Goal: Task Accomplishment & Management: Manage account settings

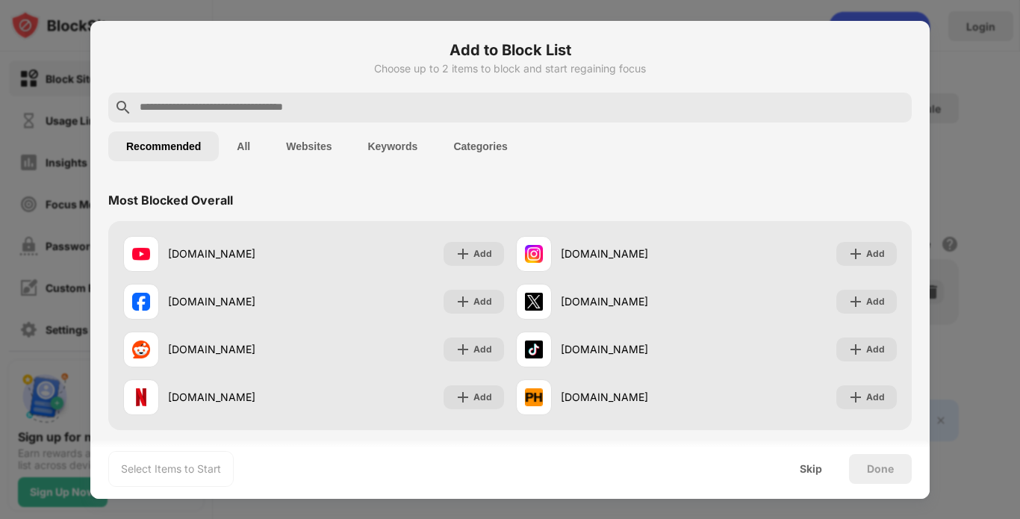
click at [253, 143] on button "All" at bounding box center [243, 146] width 49 height 30
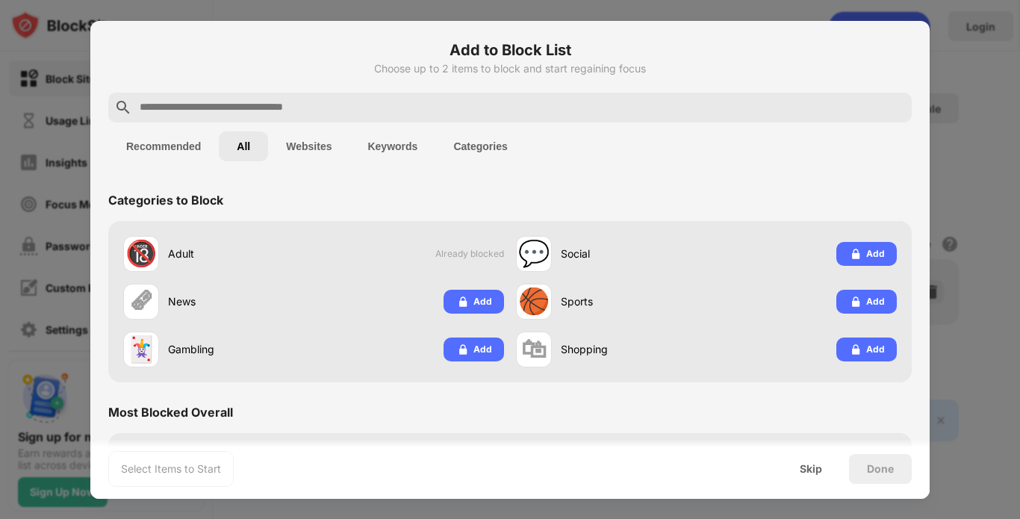
click at [307, 143] on button "Websites" at bounding box center [308, 146] width 81 height 30
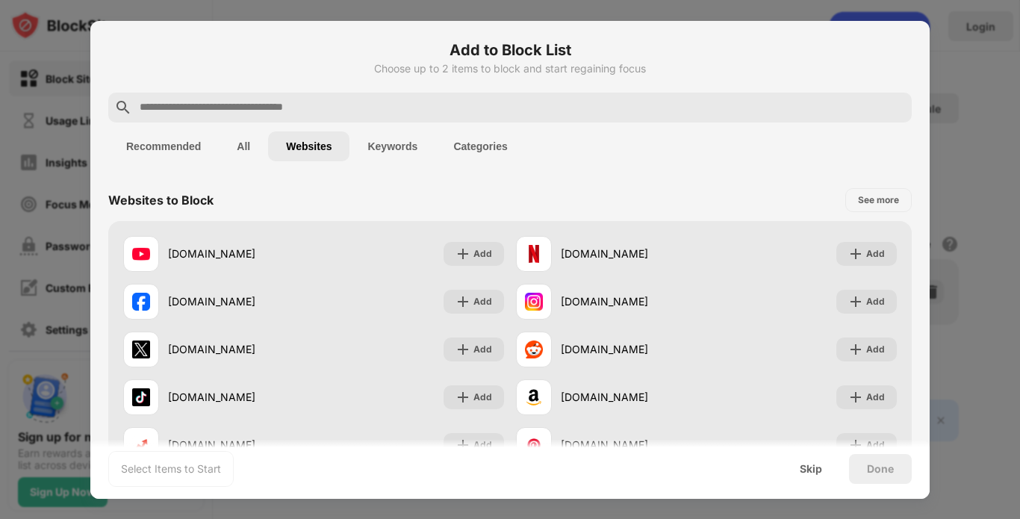
click at [389, 135] on button "Keywords" at bounding box center [392, 146] width 86 height 30
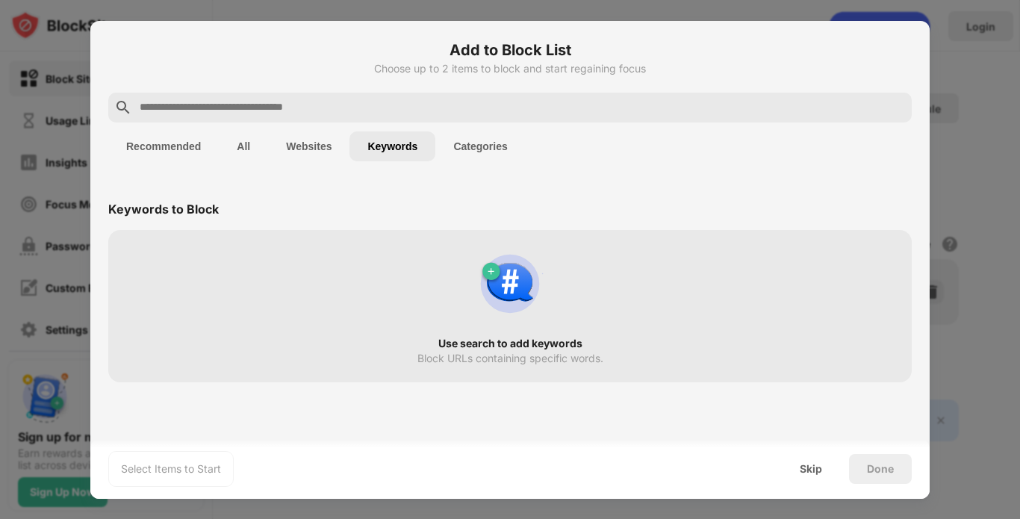
click at [321, 137] on button "Websites" at bounding box center [308, 146] width 81 height 30
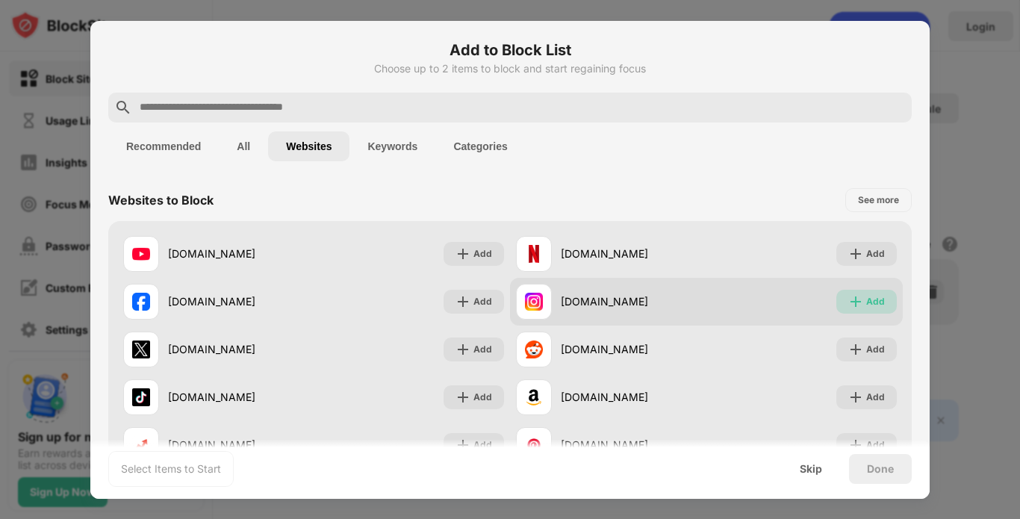
click at [866, 298] on div "Add" at bounding box center [875, 301] width 19 height 15
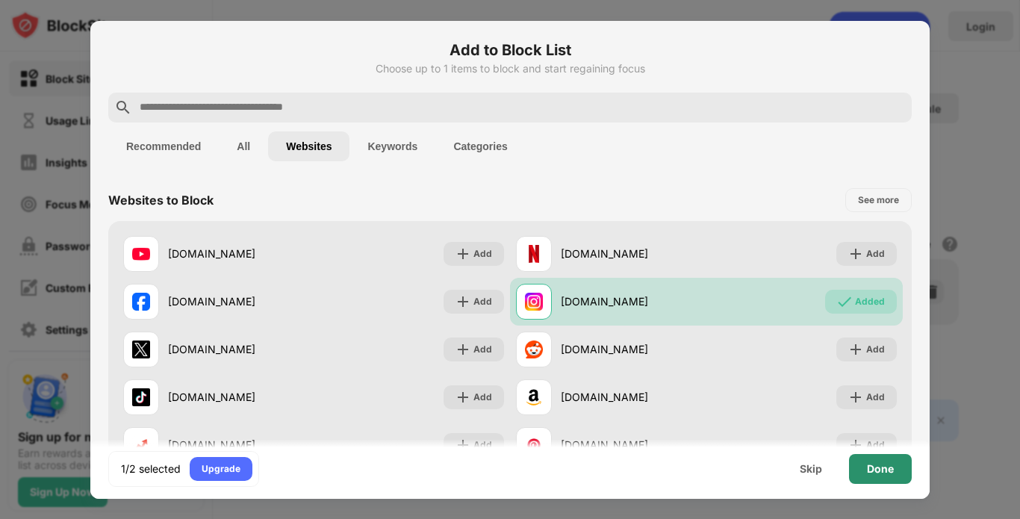
click at [885, 469] on div "Done" at bounding box center [880, 469] width 27 height 12
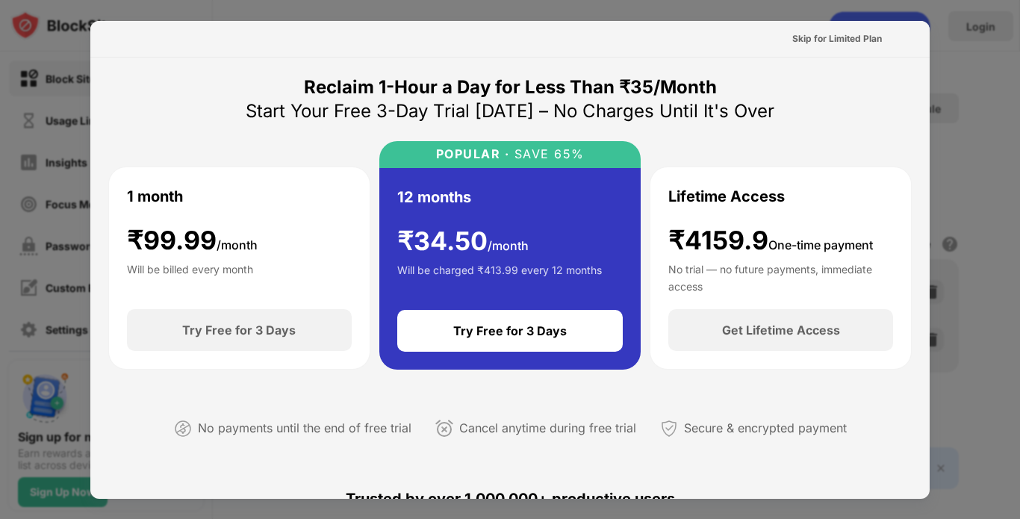
click at [980, 41] on div at bounding box center [510, 259] width 1020 height 519
click at [845, 34] on div "Skip for Limited Plan" at bounding box center [837, 38] width 90 height 15
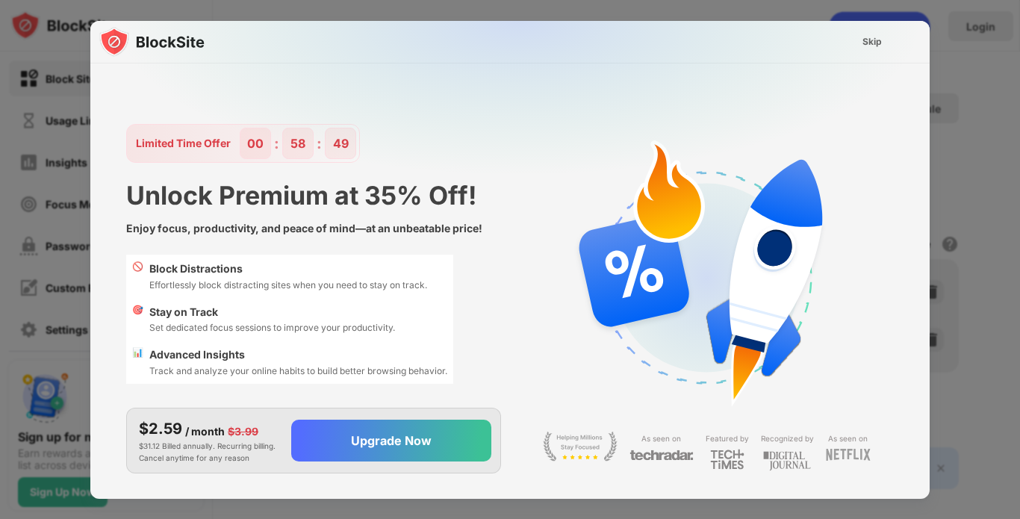
click at [862, 35] on div "Skip" at bounding box center [871, 41] width 19 height 15
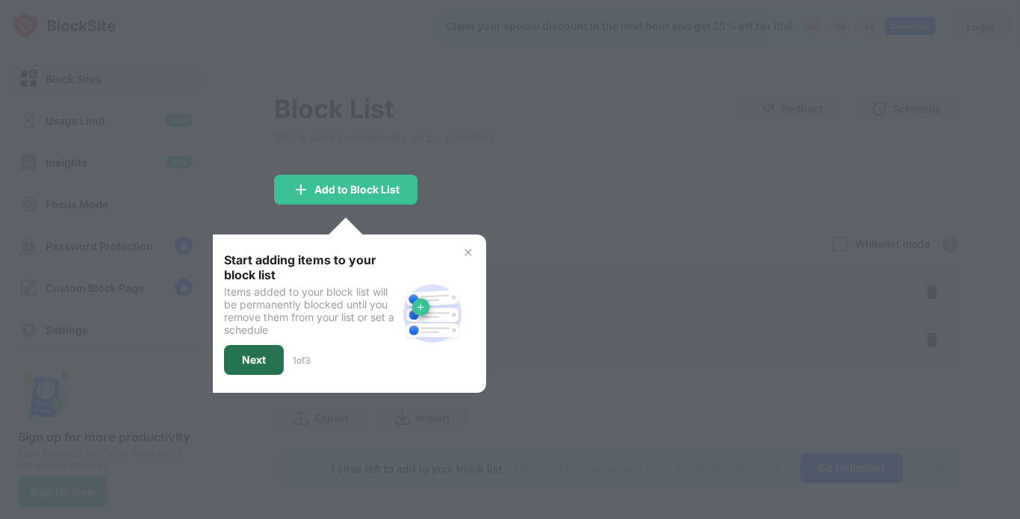
click at [252, 350] on div "Next" at bounding box center [254, 360] width 60 height 30
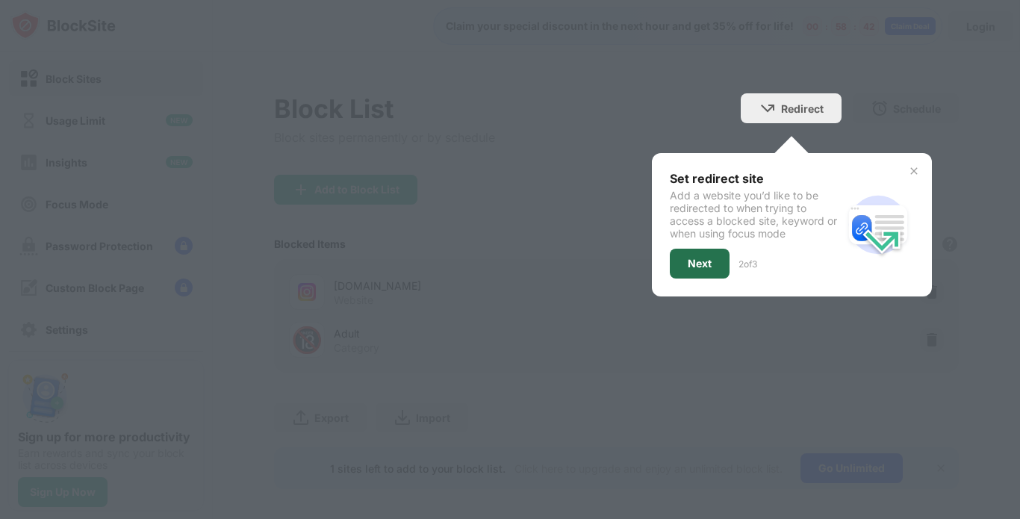
click at [687, 260] on div "Next" at bounding box center [699, 264] width 24 height 12
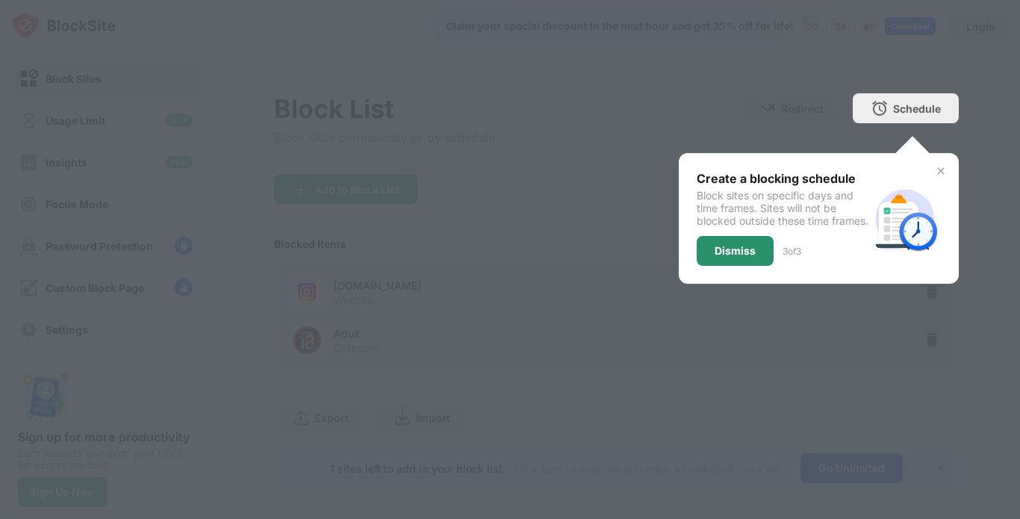
click at [730, 255] on div "Dismiss" at bounding box center [734, 251] width 41 height 12
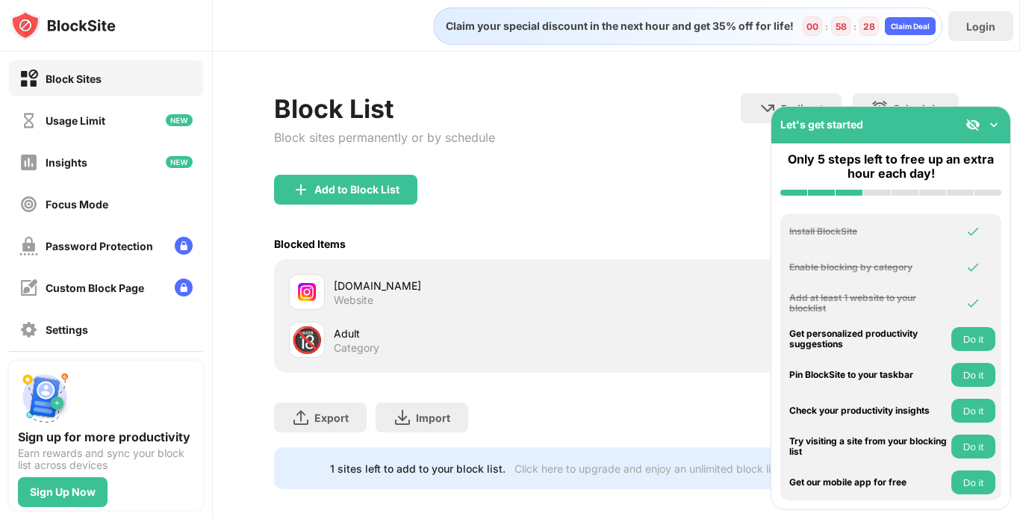
click at [990, 118] on img at bounding box center [993, 124] width 15 height 15
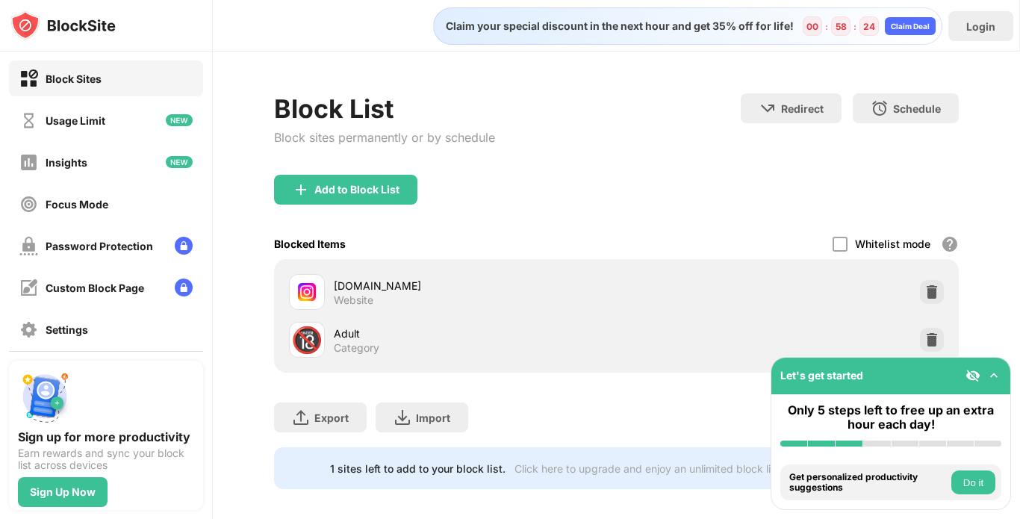
scroll to position [25, 0]
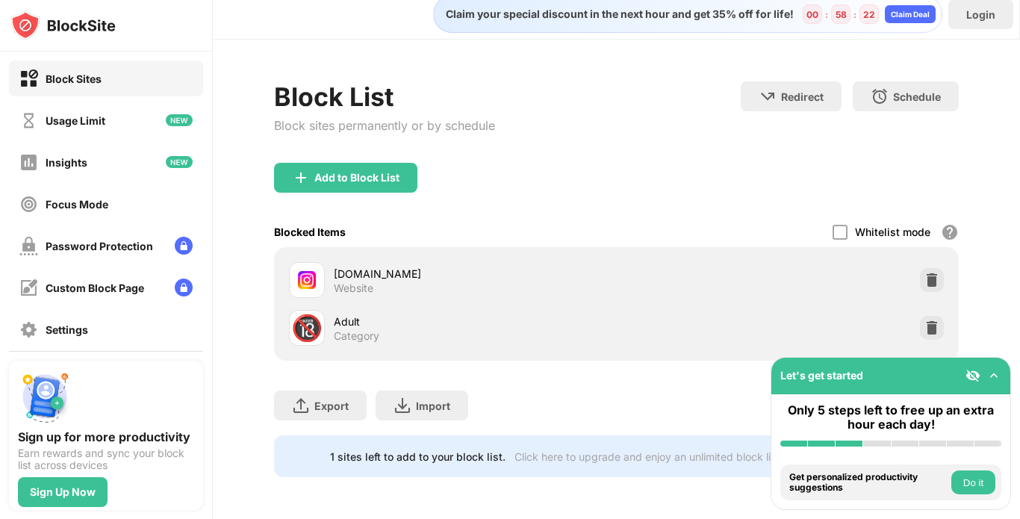
click at [453, 266] on div "[DOMAIN_NAME]" at bounding box center [475, 274] width 283 height 16
click at [408, 266] on div "[DOMAIN_NAME]" at bounding box center [475, 274] width 283 height 16
click at [832, 225] on div at bounding box center [839, 232] width 15 height 15
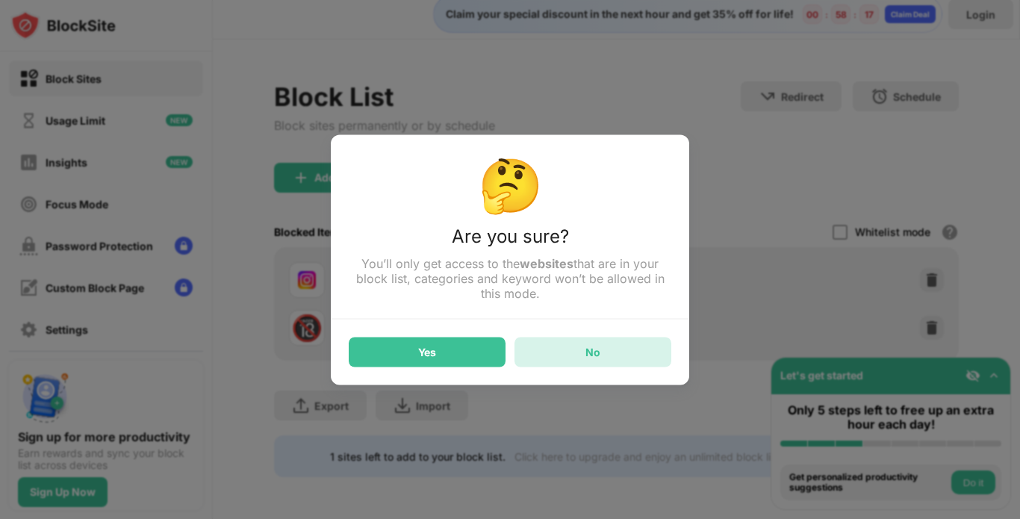
click at [539, 353] on div "No" at bounding box center [592, 352] width 157 height 30
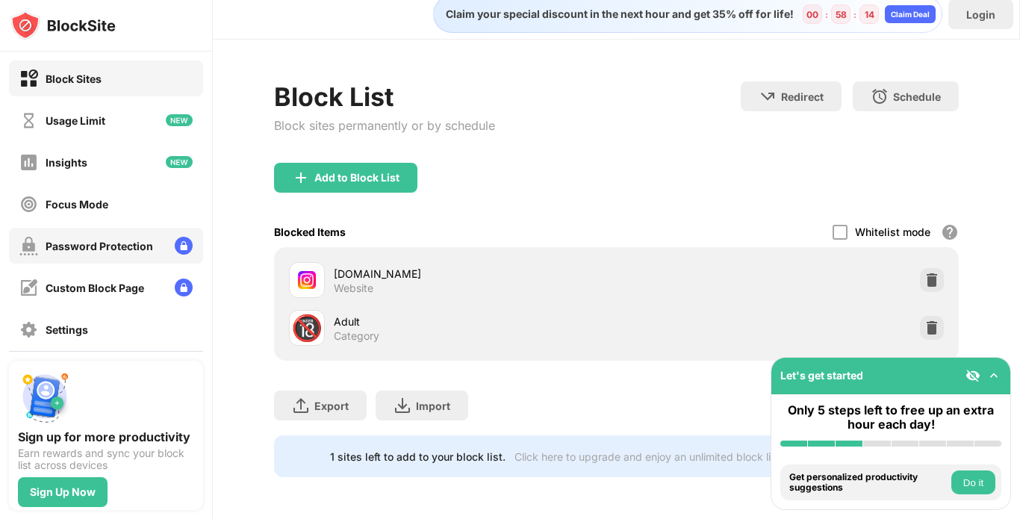
click at [146, 240] on div "Password Protection" at bounding box center [99, 246] width 107 height 13
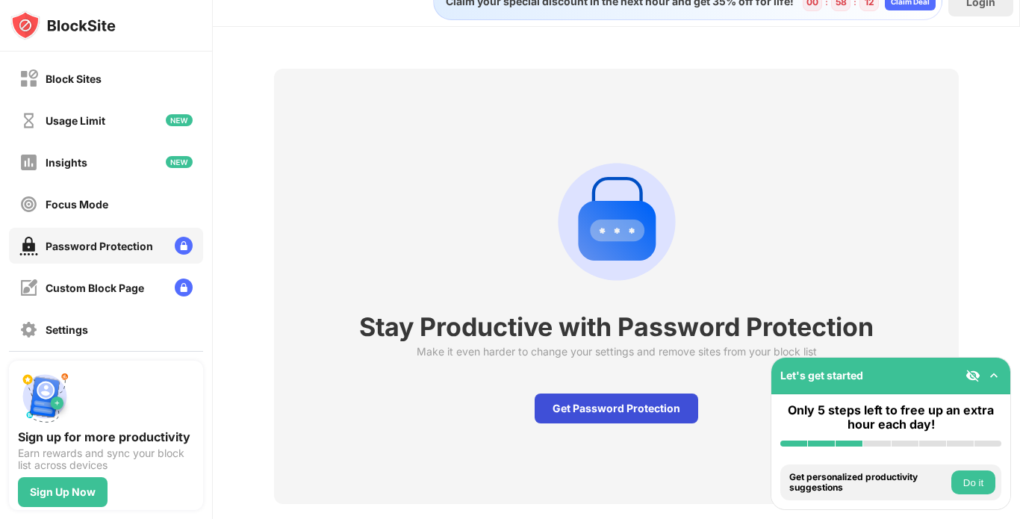
click at [608, 413] on div "Get Password Protection" at bounding box center [615, 408] width 163 height 30
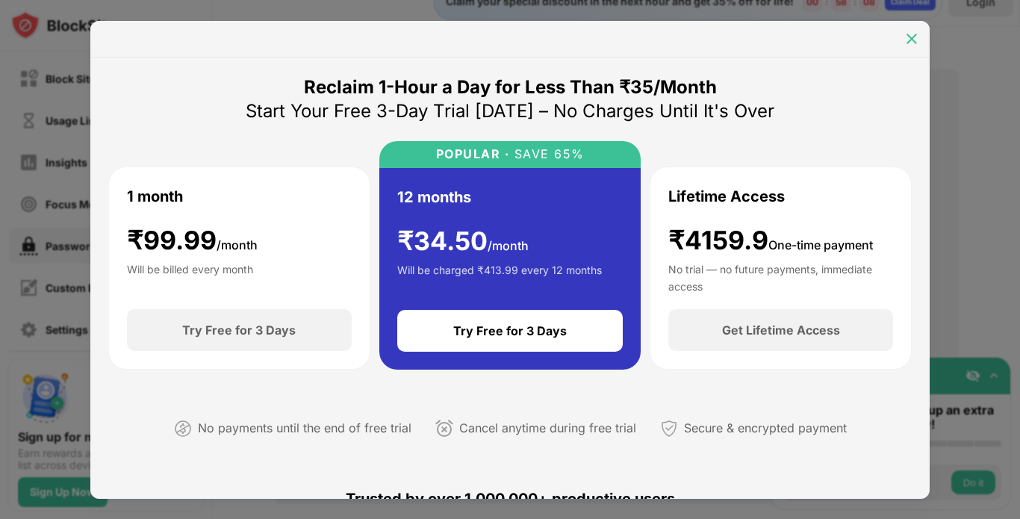
click at [906, 41] on img at bounding box center [911, 38] width 15 height 15
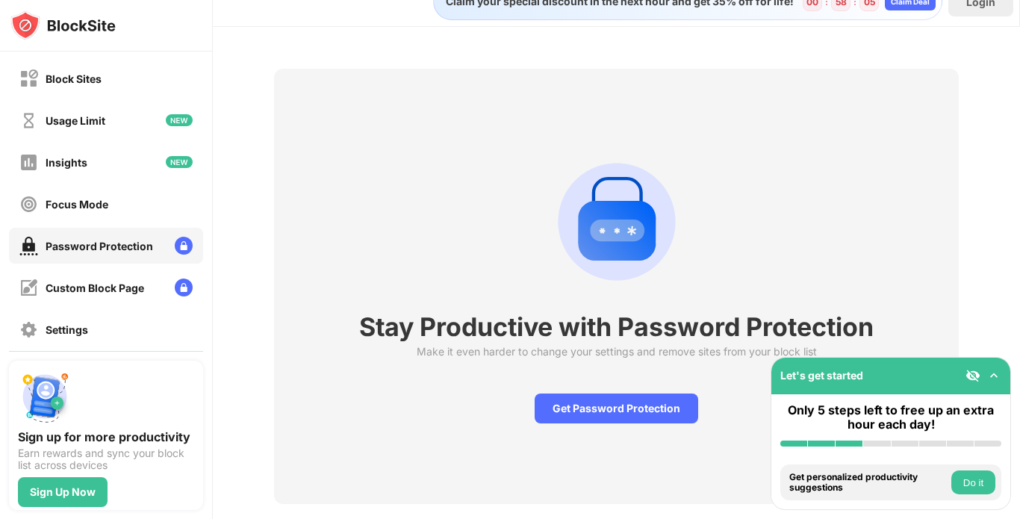
scroll to position [64, 0]
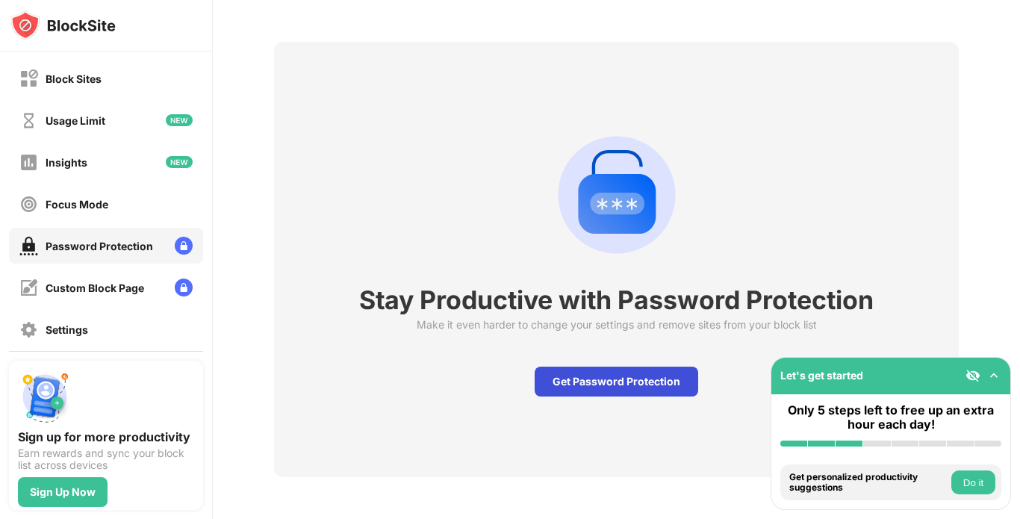
click at [577, 366] on div "Get Password Protection" at bounding box center [615, 381] width 163 height 30
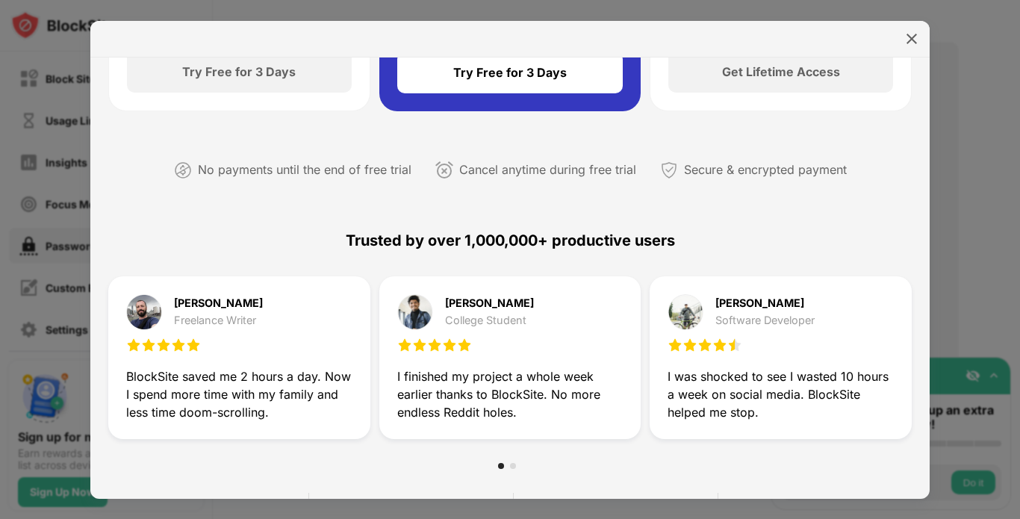
scroll to position [279, 0]
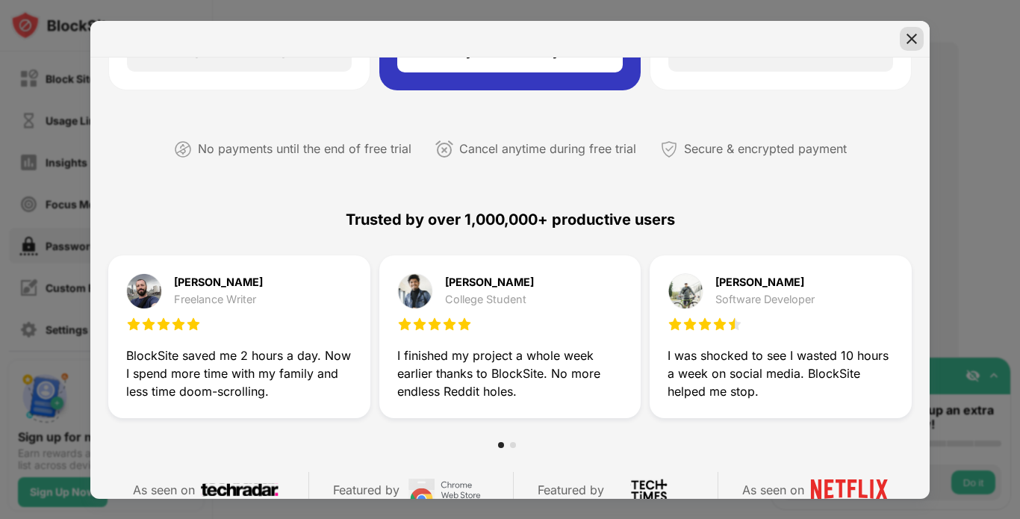
click at [912, 32] on img at bounding box center [911, 38] width 15 height 15
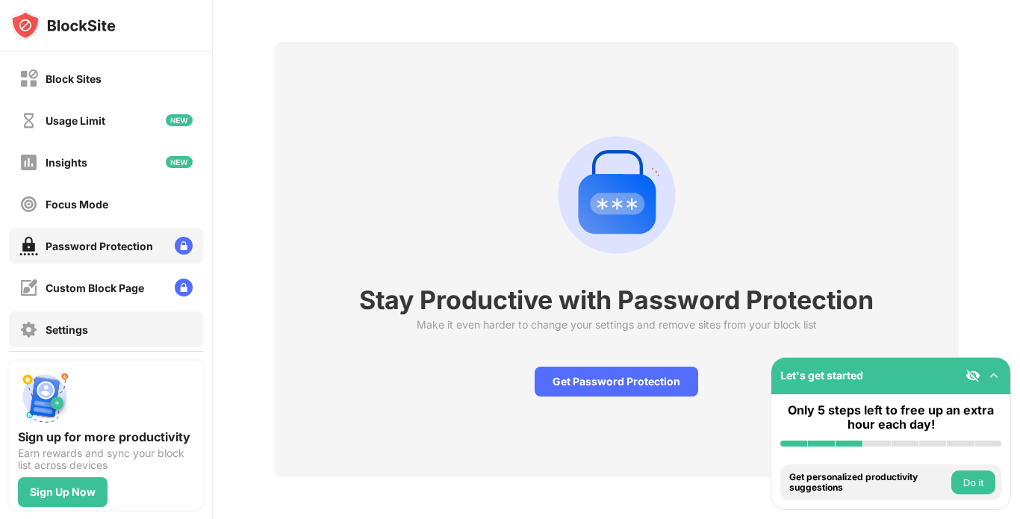
click at [72, 325] on div "Settings" at bounding box center [67, 329] width 43 height 13
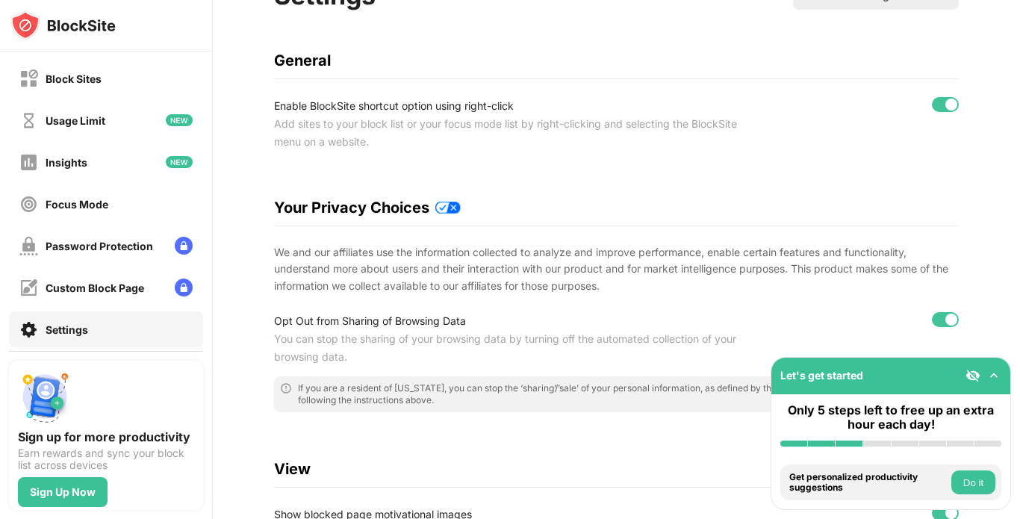
scroll to position [111, 0]
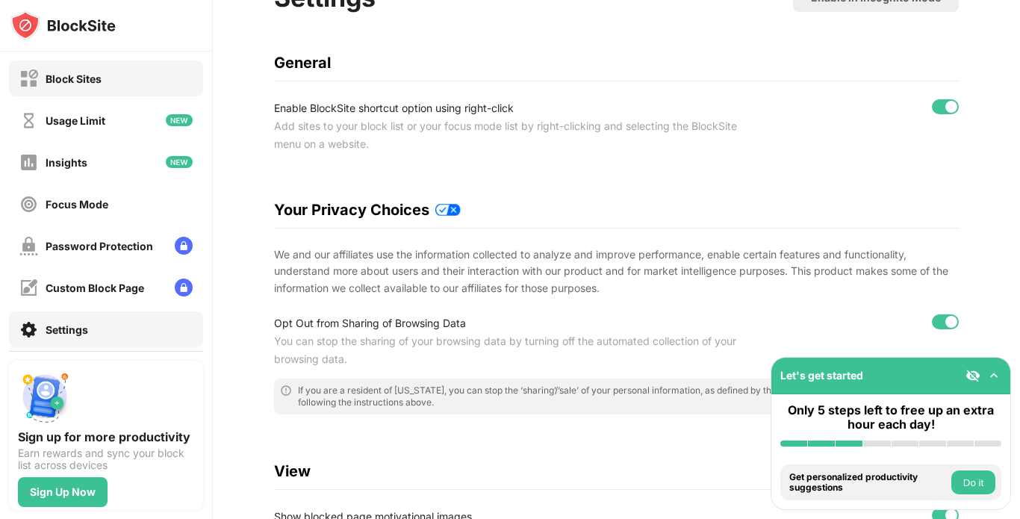
click at [107, 81] on div "Block Sites" at bounding box center [106, 78] width 194 height 36
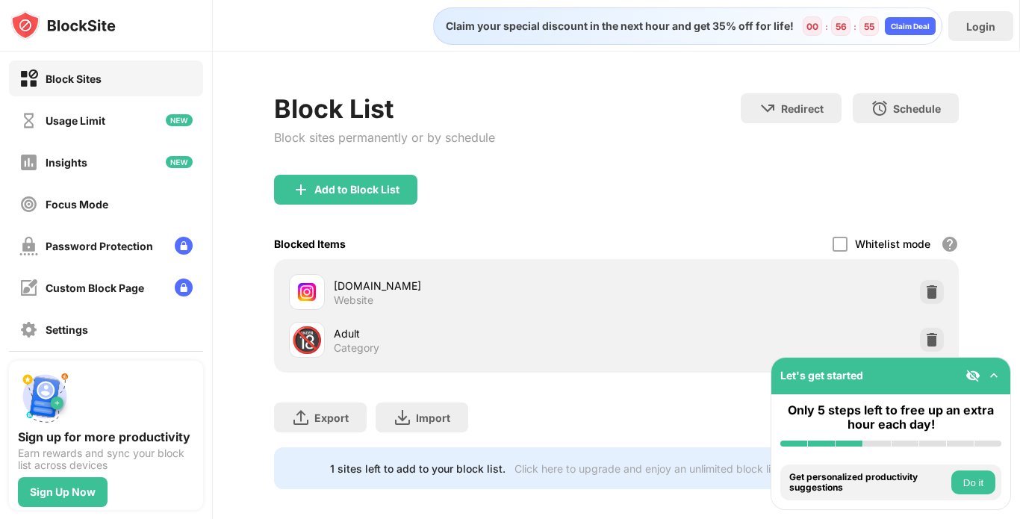
scroll to position [25, 0]
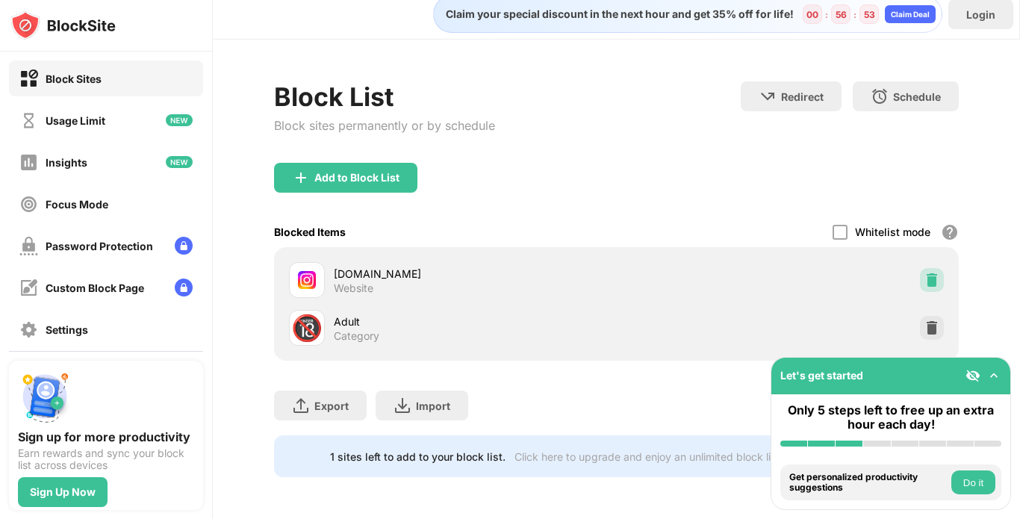
click at [920, 276] on div at bounding box center [932, 280] width 24 height 24
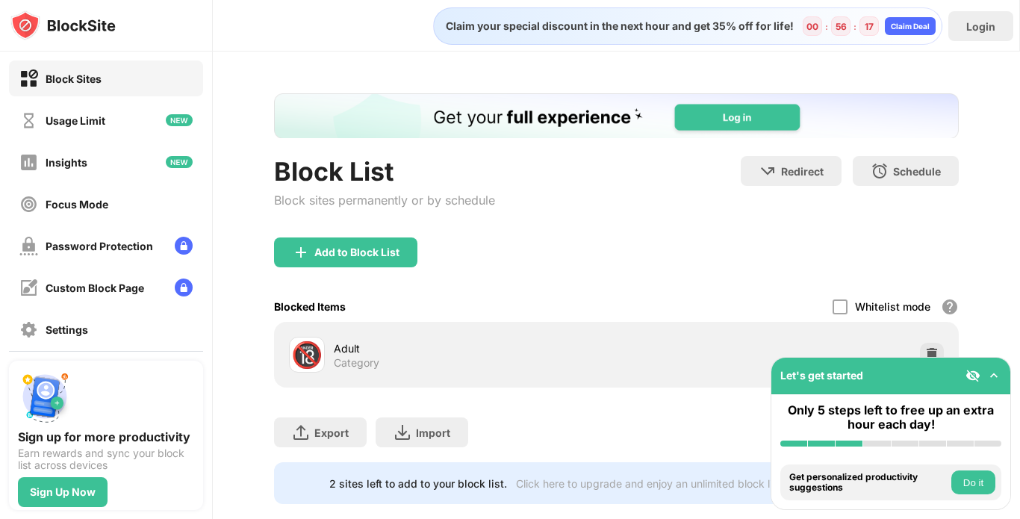
scroll to position [0, 0]
click at [87, 331] on div "Settings" at bounding box center [67, 329] width 43 height 13
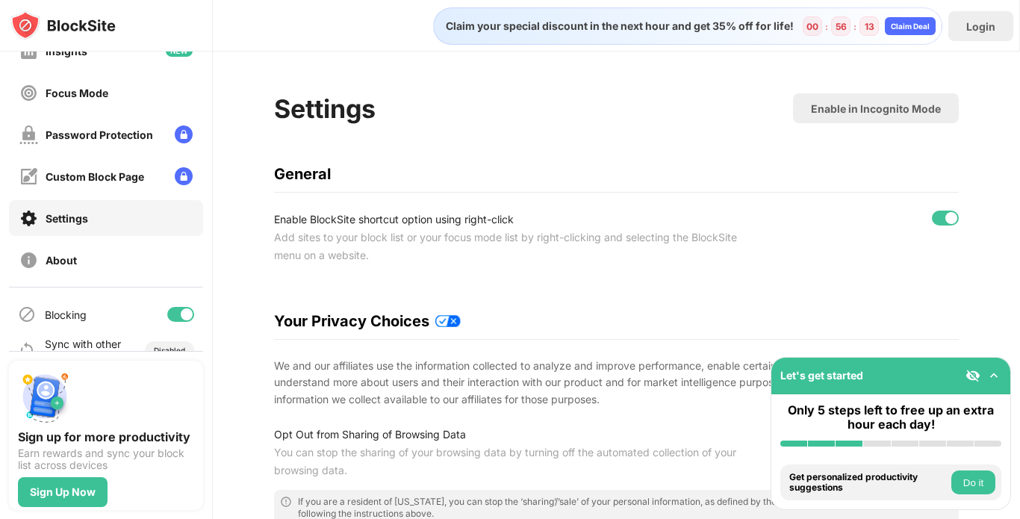
scroll to position [137, 0]
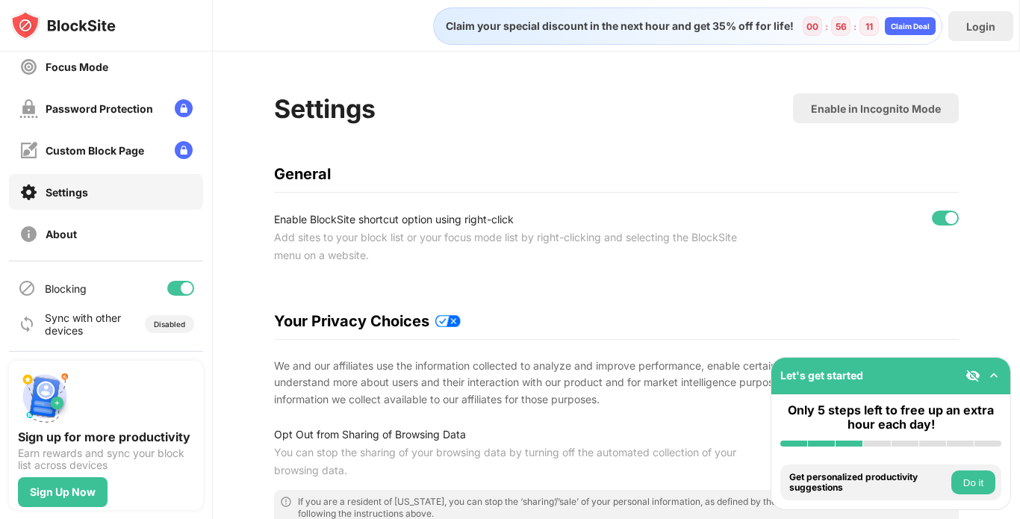
click at [167, 286] on div at bounding box center [180, 288] width 27 height 15
click at [66, 102] on div "Password Protection" at bounding box center [99, 108] width 107 height 13
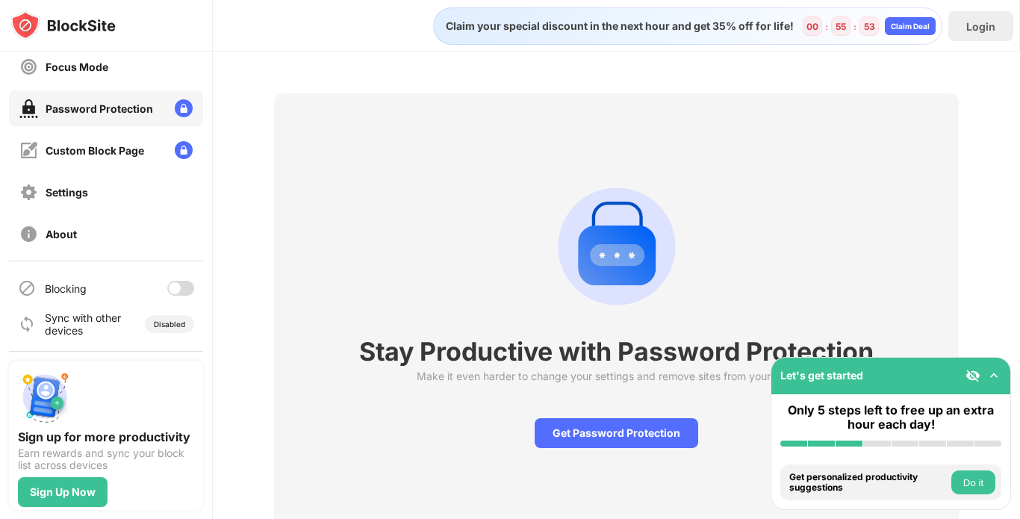
scroll to position [64, 0]
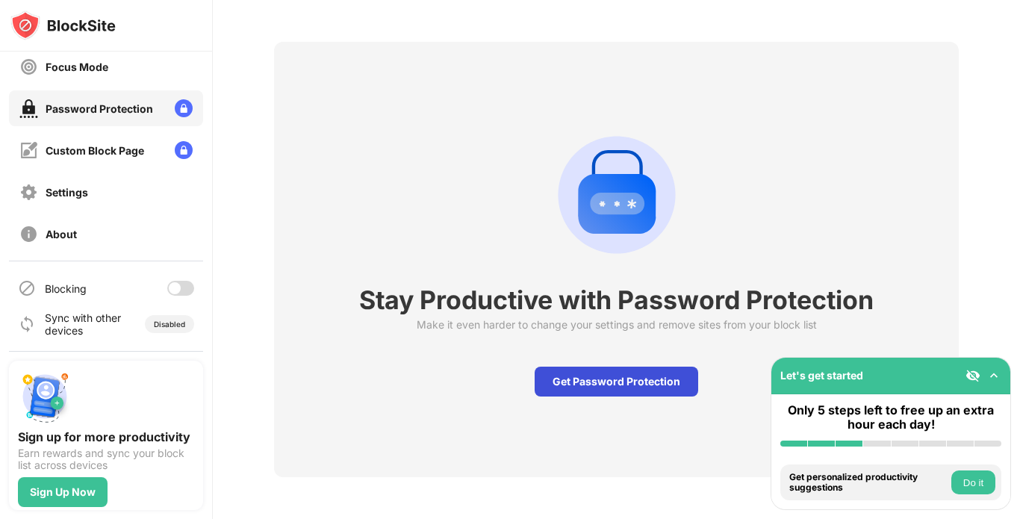
click at [633, 366] on div "Get Password Protection" at bounding box center [615, 381] width 163 height 30
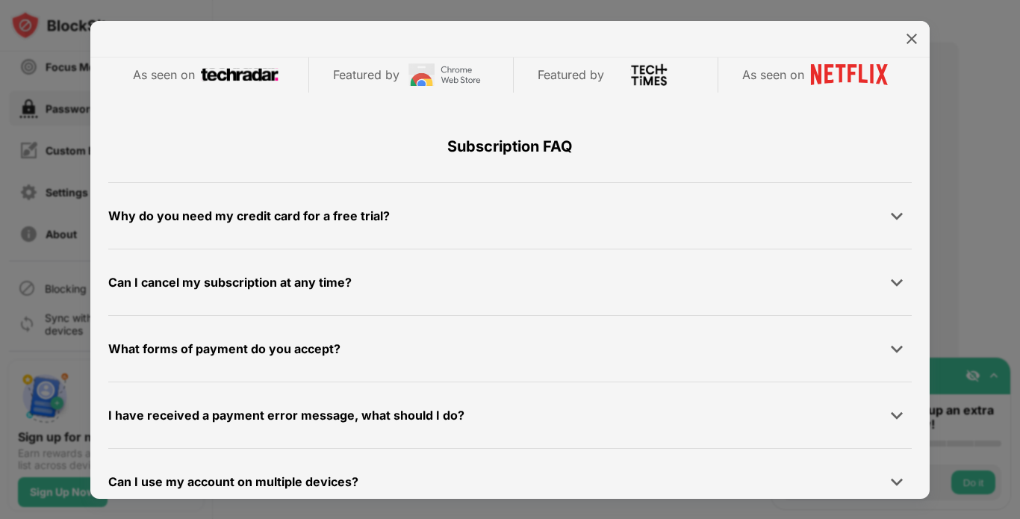
scroll to position [710, 0]
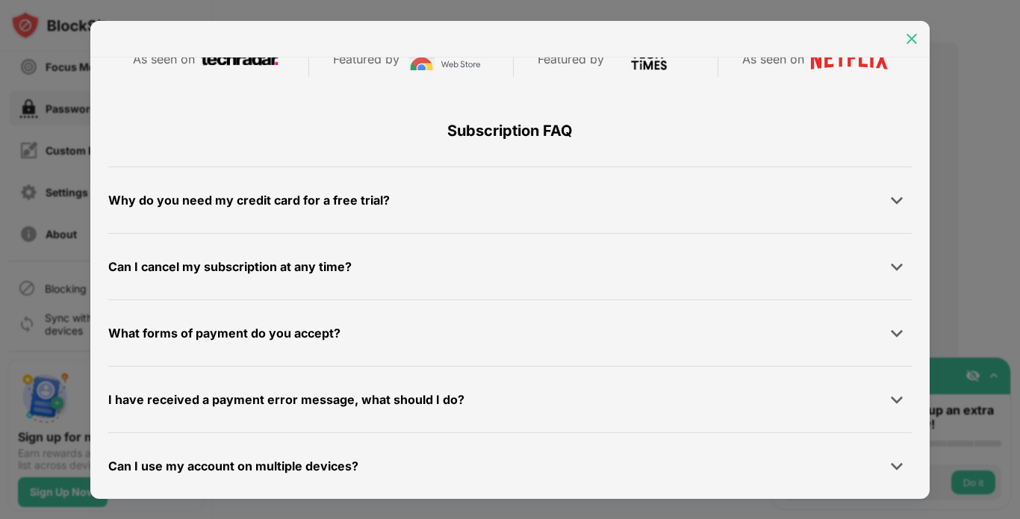
click at [914, 31] on img at bounding box center [911, 38] width 15 height 15
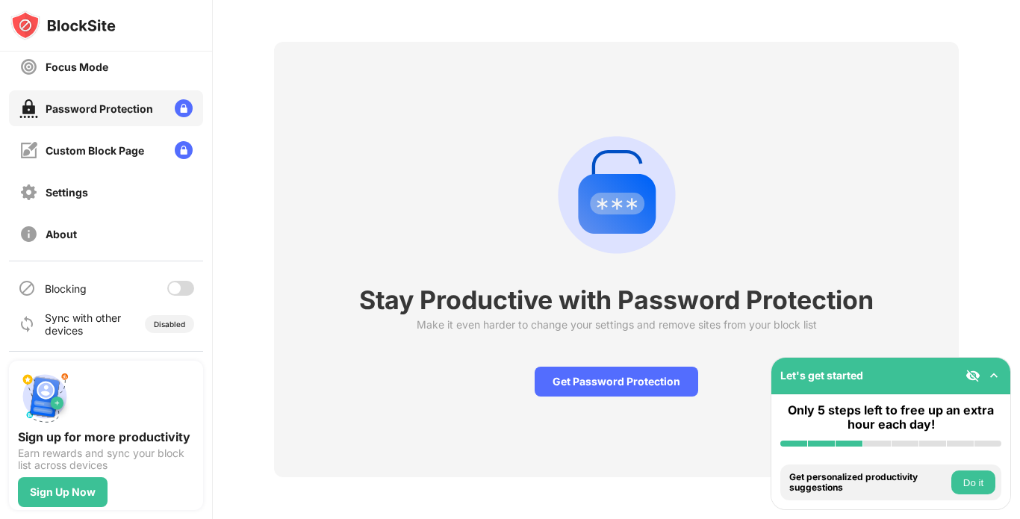
click at [163, 296] on div "Blocking" at bounding box center [106, 288] width 194 height 36
click at [140, 187] on div "Settings" at bounding box center [106, 192] width 194 height 36
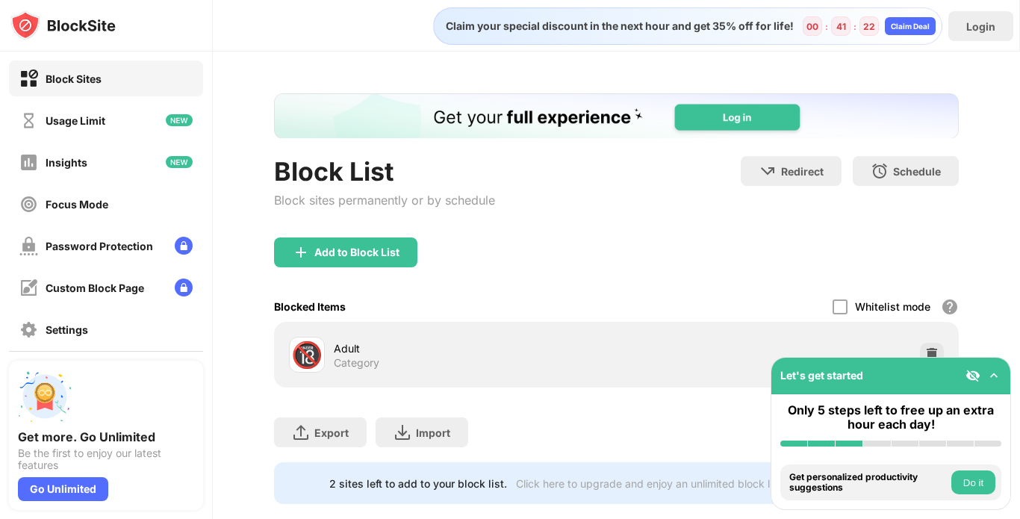
click at [993, 369] on img at bounding box center [993, 375] width 15 height 15
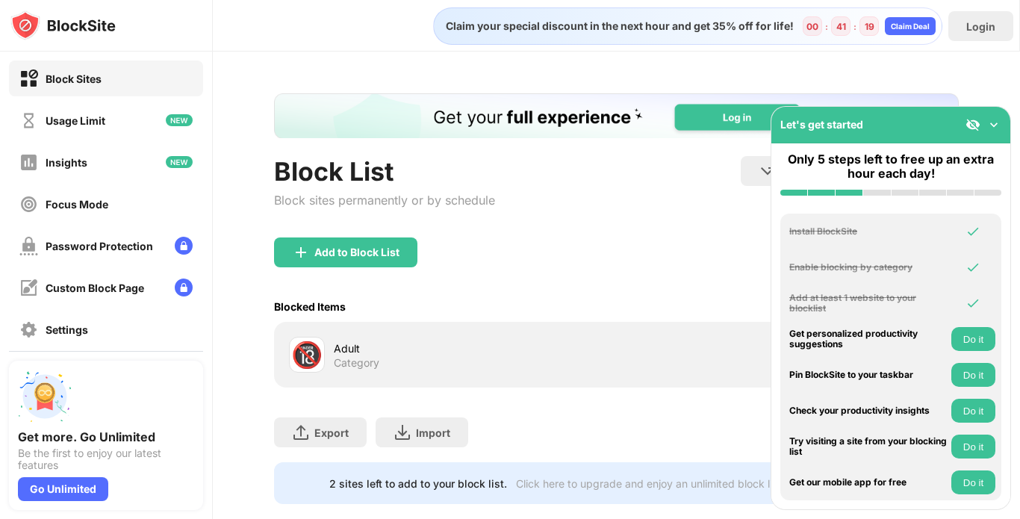
click at [991, 136] on div "Let's get started" at bounding box center [890, 125] width 239 height 37
click at [994, 130] on img at bounding box center [993, 124] width 15 height 15
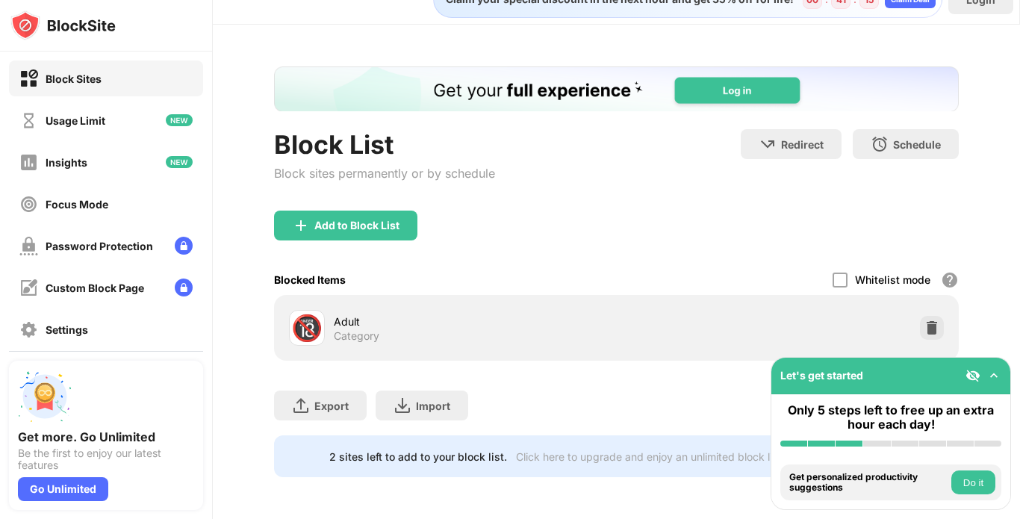
scroll to position [40, 0]
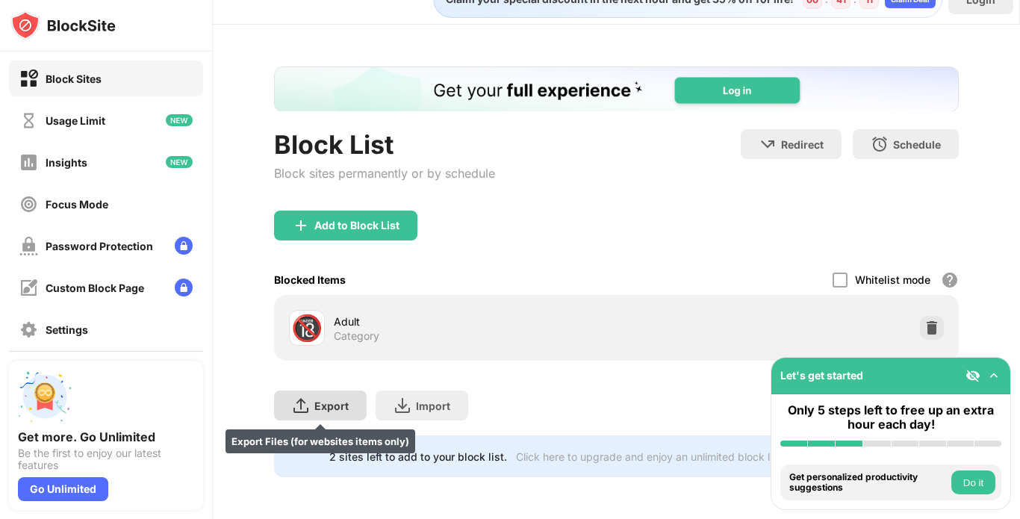
click at [304, 396] on img at bounding box center [301, 405] width 18 height 18
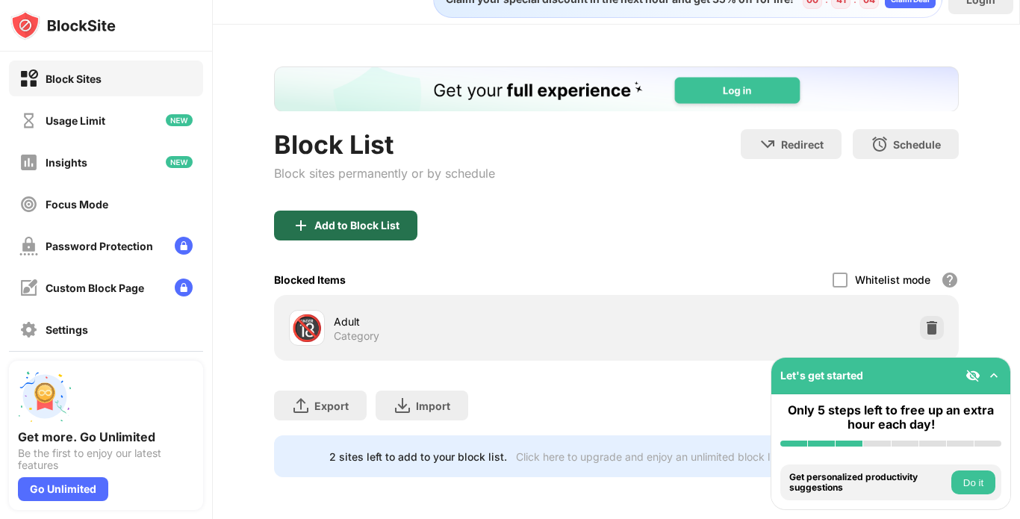
click at [369, 210] on div "Add to Block List" at bounding box center [345, 225] width 143 height 30
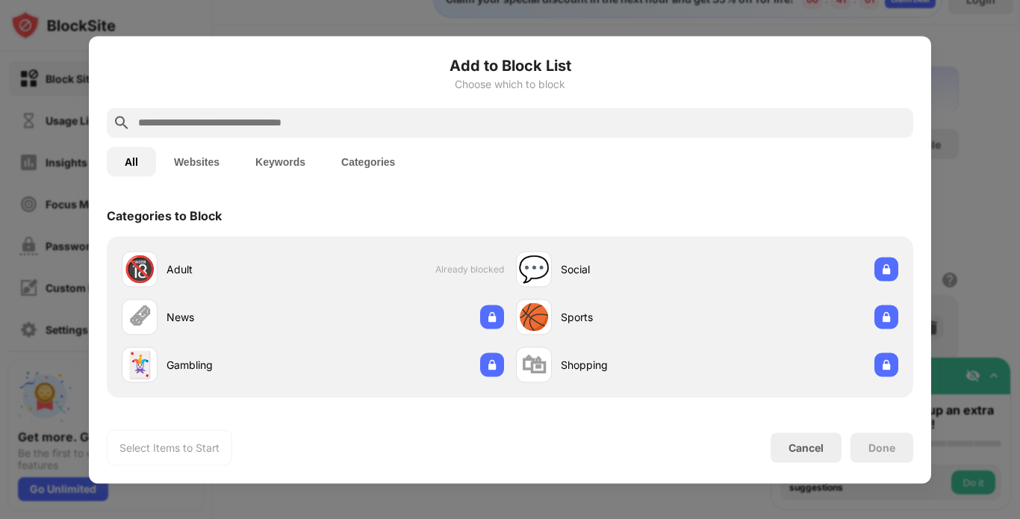
click at [178, 158] on button "Websites" at bounding box center [196, 161] width 81 height 30
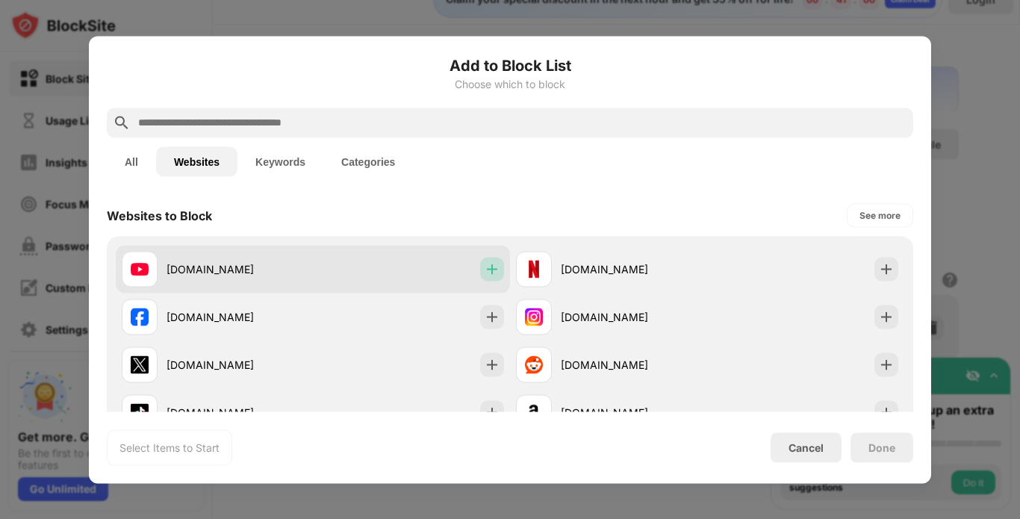
click at [484, 267] on img at bounding box center [491, 268] width 15 height 15
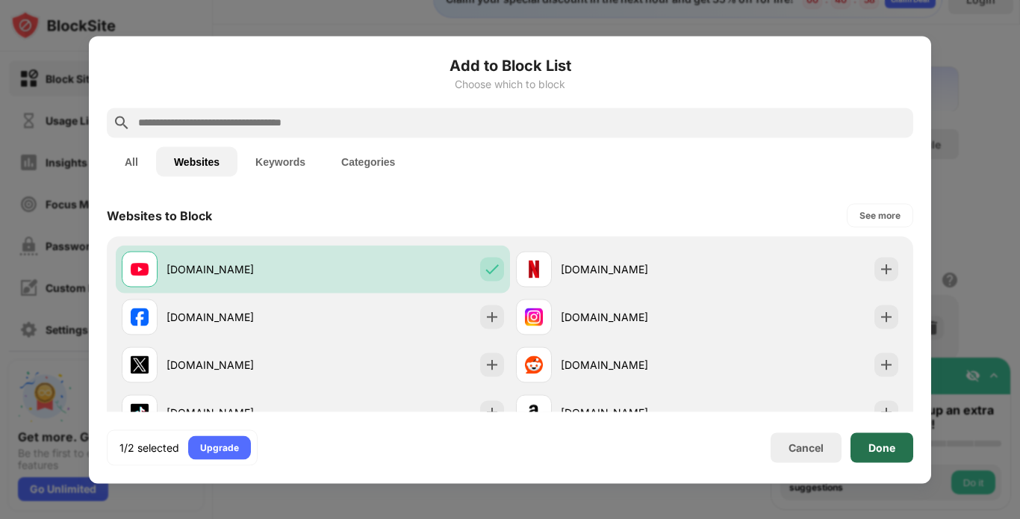
click at [870, 447] on div "Done" at bounding box center [881, 447] width 27 height 12
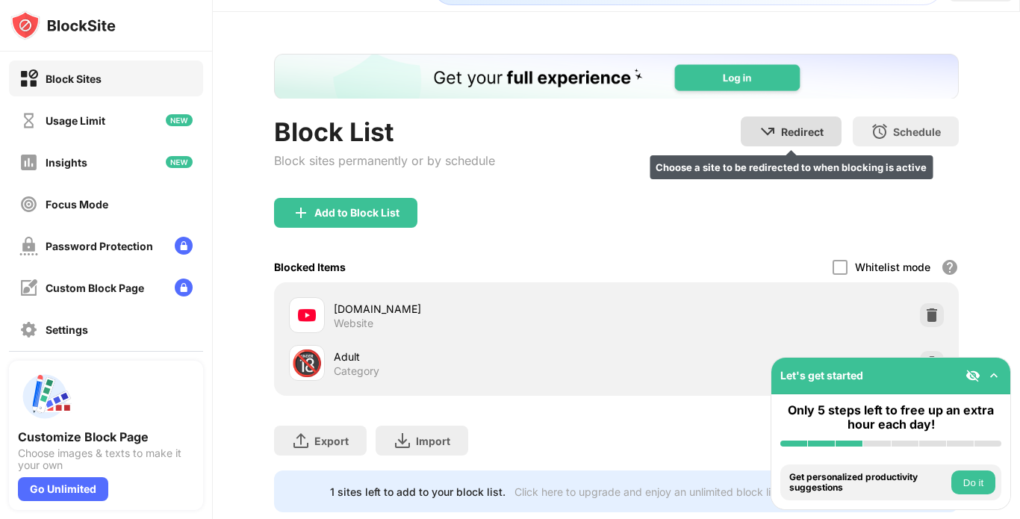
click at [781, 137] on div "Redirect" at bounding box center [802, 131] width 43 height 13
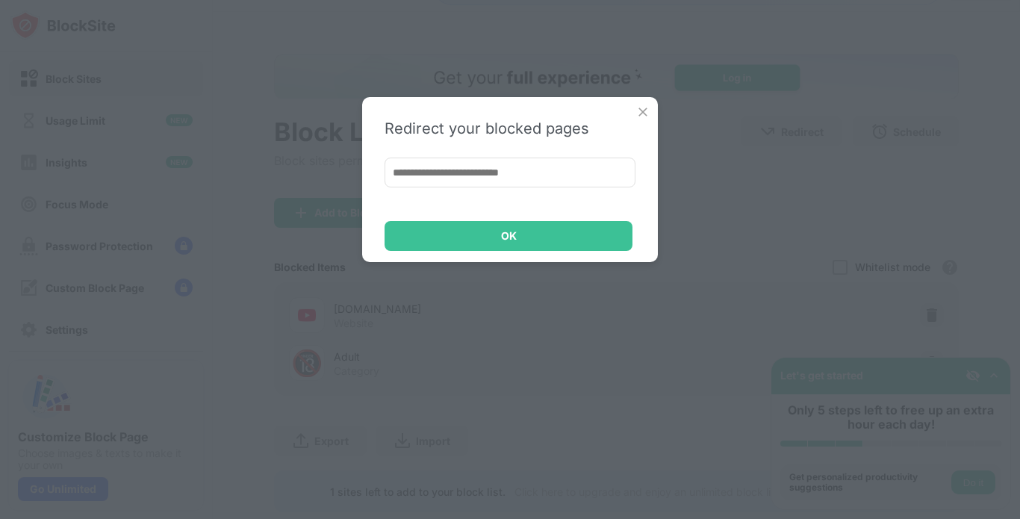
click at [645, 106] on img at bounding box center [642, 111] width 15 height 15
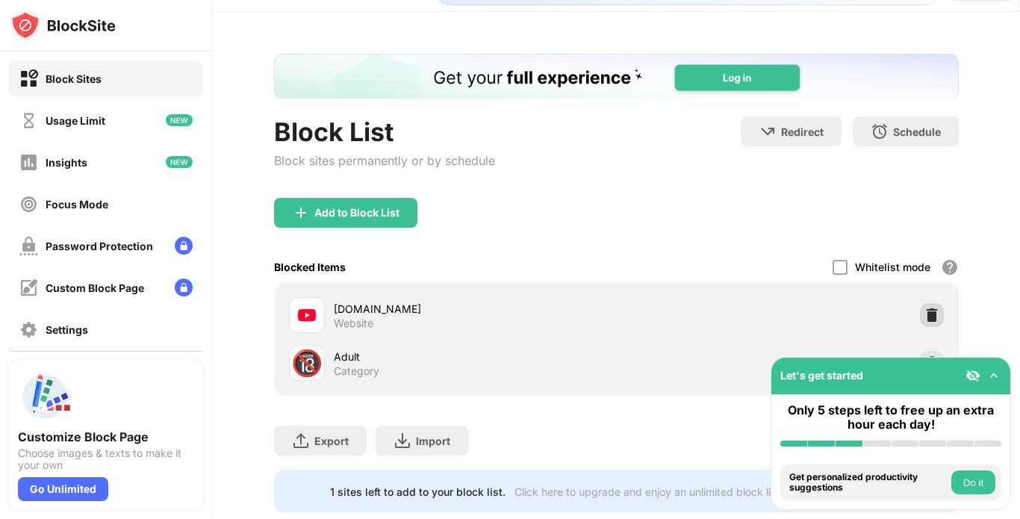
click at [924, 311] on img at bounding box center [931, 315] width 15 height 15
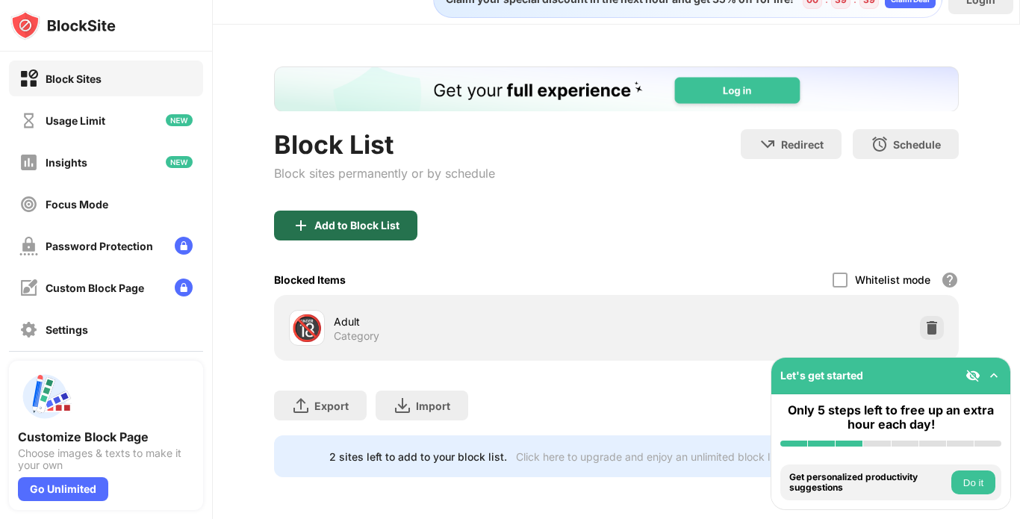
click at [370, 221] on div "Add to Block List" at bounding box center [345, 225] width 143 height 30
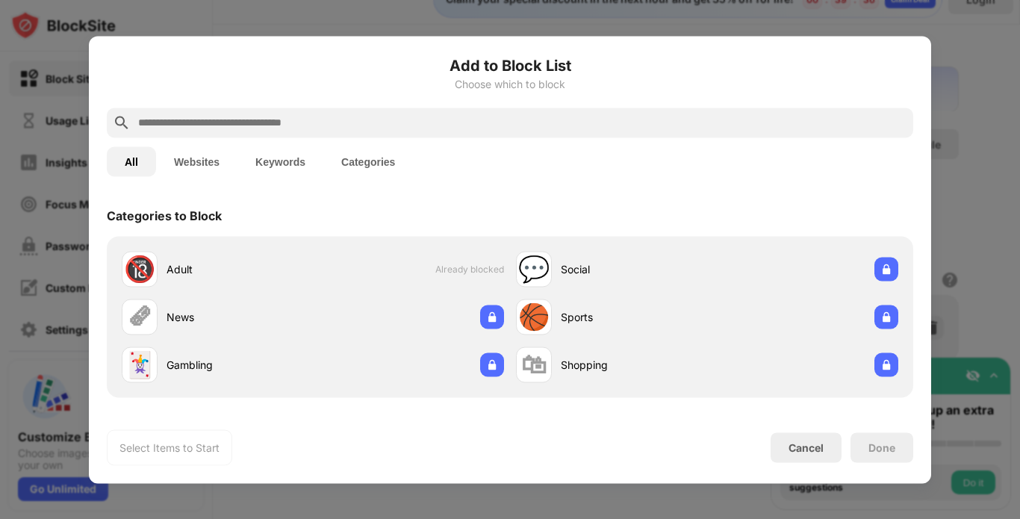
click at [205, 163] on button "Websites" at bounding box center [196, 161] width 81 height 30
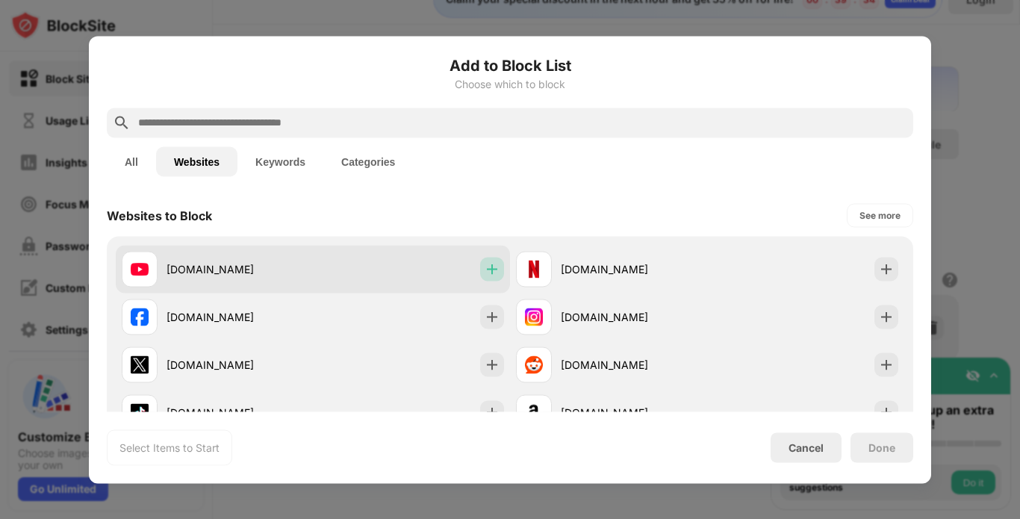
click at [480, 276] on div at bounding box center [492, 269] width 24 height 24
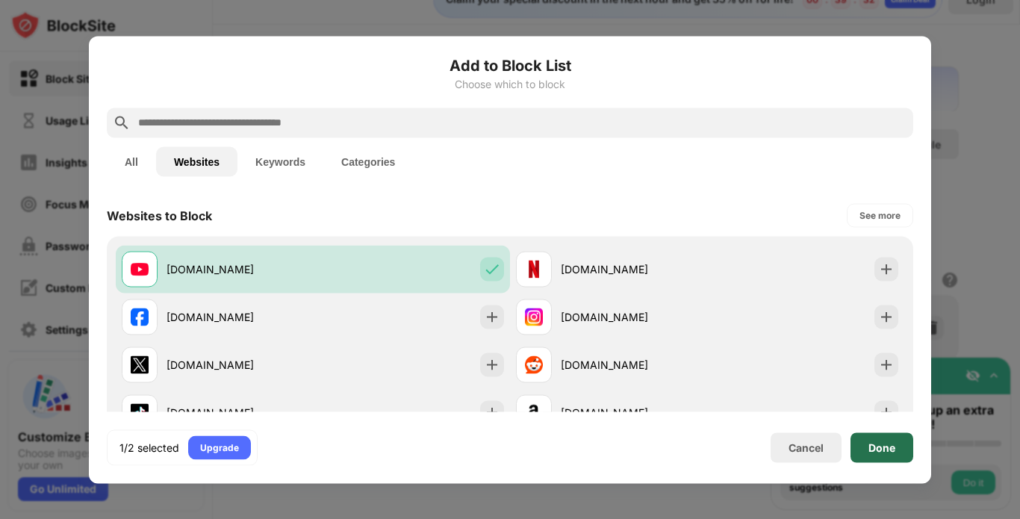
click at [863, 443] on div "Done" at bounding box center [881, 447] width 63 height 30
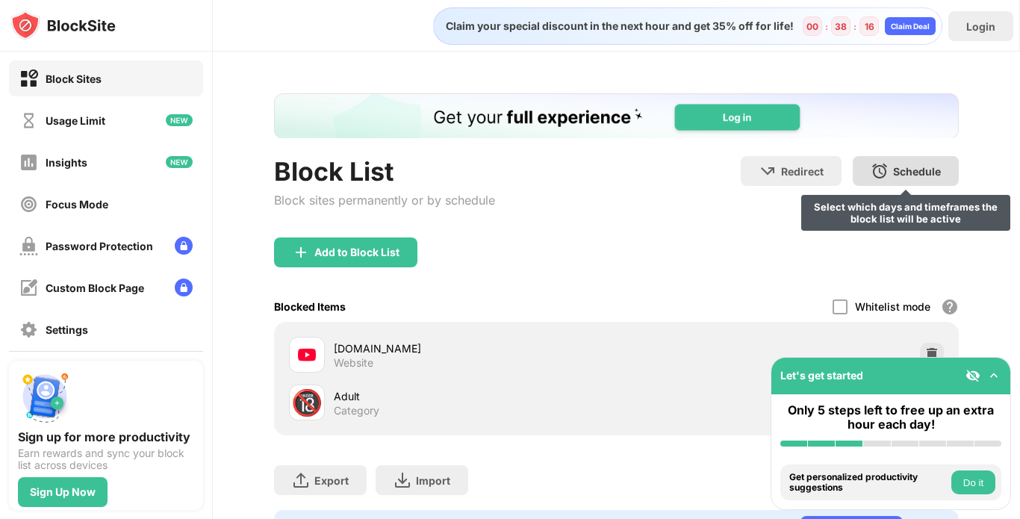
click at [879, 162] on div "Schedule Select which days and timeframes the block list will be active" at bounding box center [905, 171] width 106 height 30
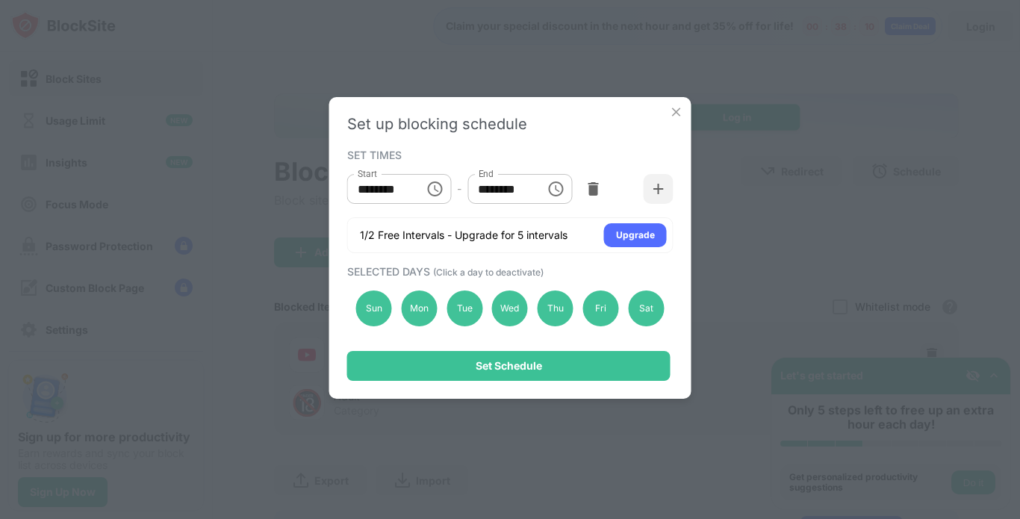
click at [676, 107] on img at bounding box center [676, 111] width 15 height 15
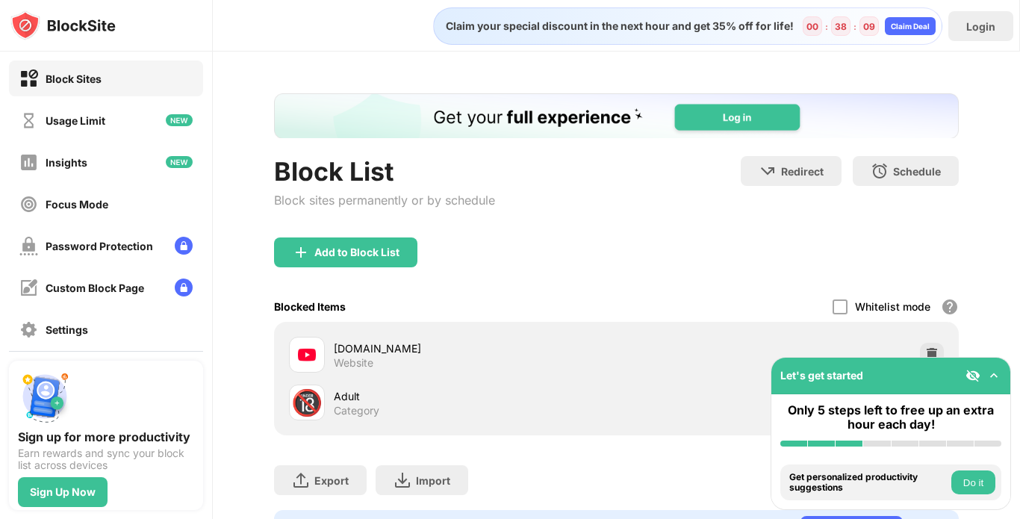
scroll to position [87, 0]
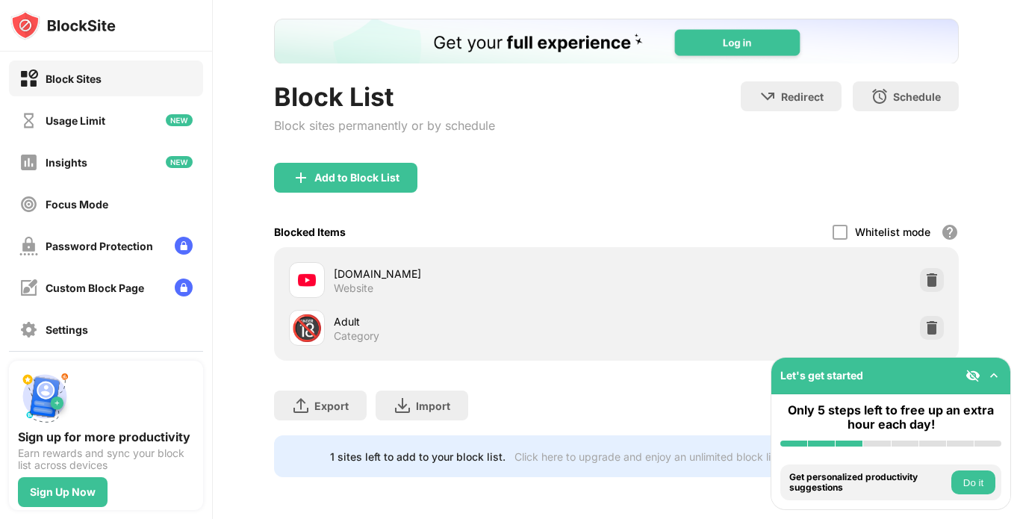
click at [794, 272] on div "youtube.com Website" at bounding box center [616, 280] width 667 height 48
click at [384, 266] on div "[DOMAIN_NAME]" at bounding box center [475, 274] width 283 height 16
click at [832, 225] on div at bounding box center [839, 232] width 15 height 15
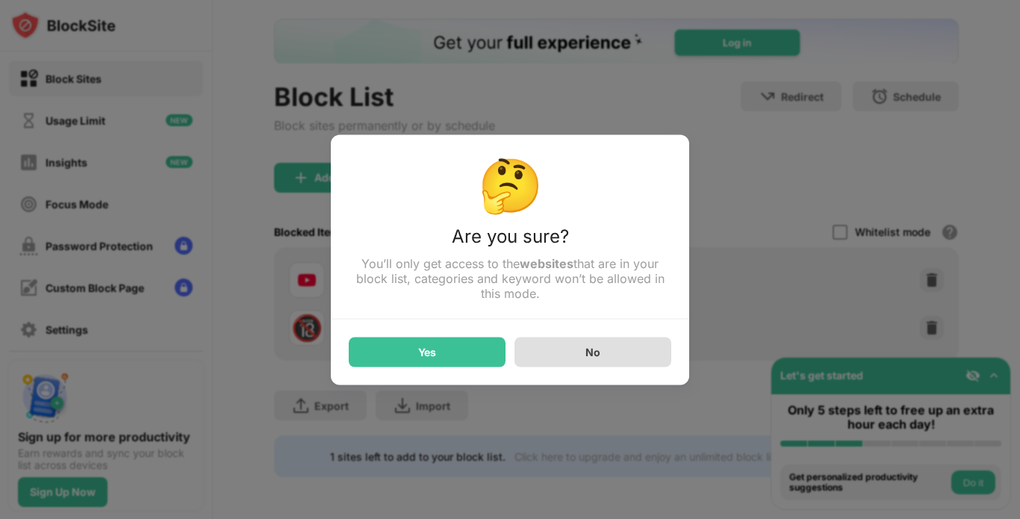
click at [601, 343] on div "No" at bounding box center [592, 352] width 157 height 30
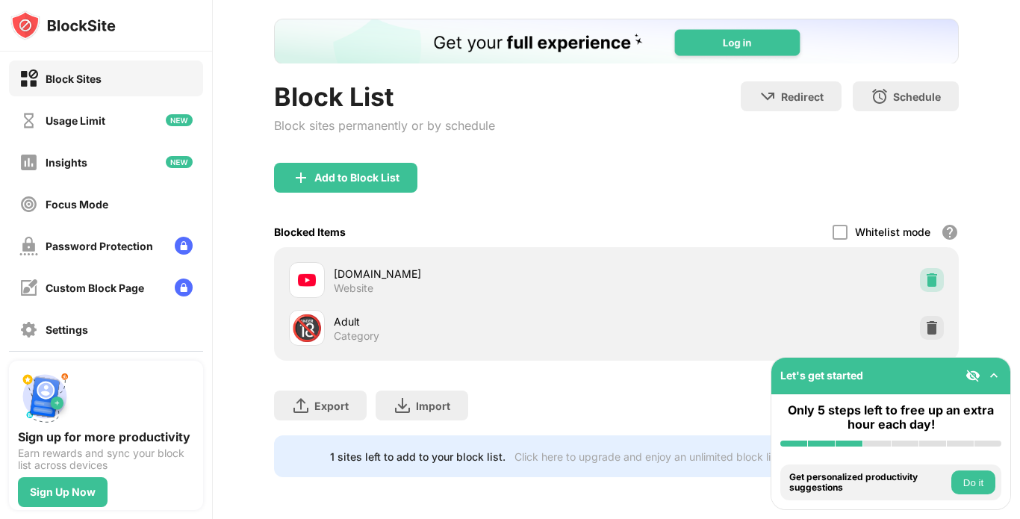
click at [923, 268] on div at bounding box center [932, 280] width 24 height 24
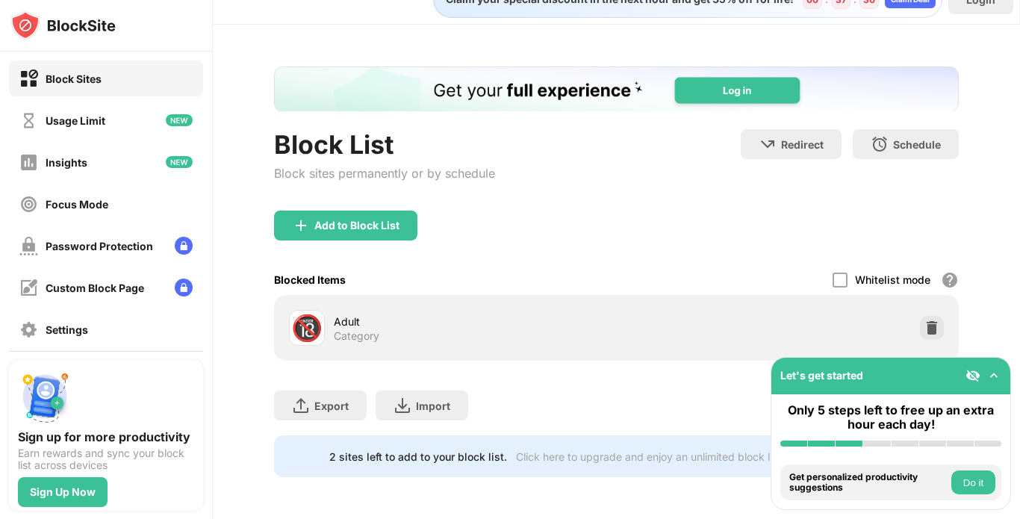
scroll to position [40, 0]
click at [401, 210] on div "Add to Block List" at bounding box center [345, 225] width 143 height 30
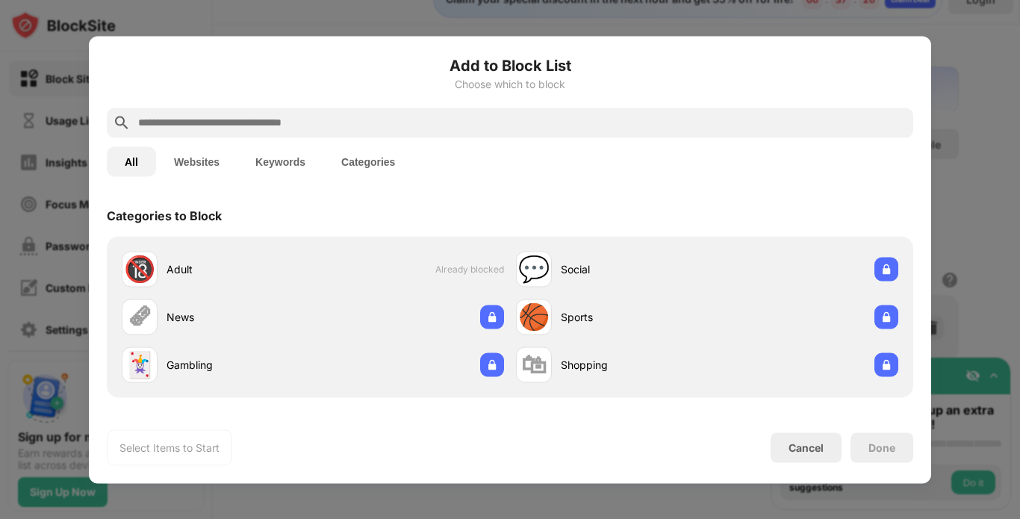
click at [196, 163] on button "Websites" at bounding box center [196, 161] width 81 height 30
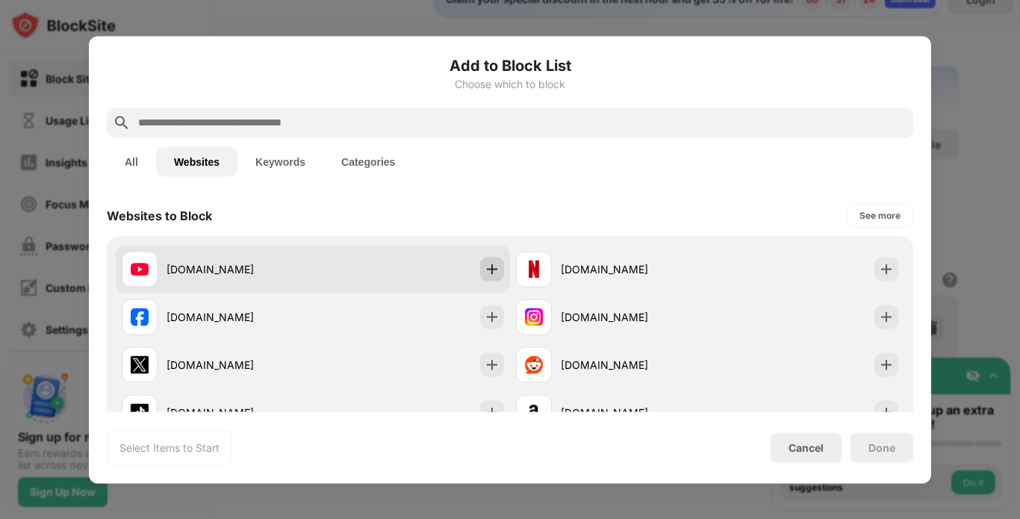
click at [490, 260] on div at bounding box center [492, 269] width 24 height 24
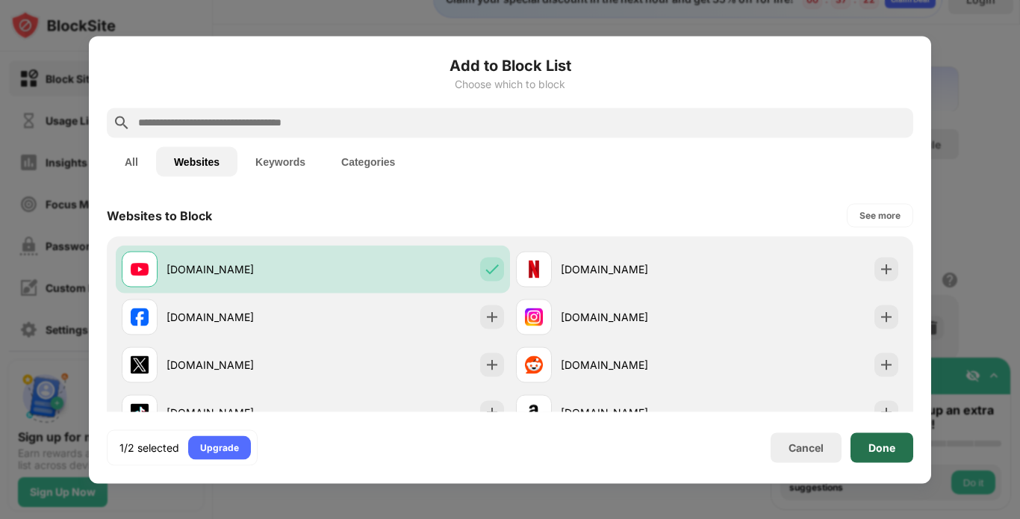
click at [890, 444] on div "Done" at bounding box center [881, 447] width 27 height 12
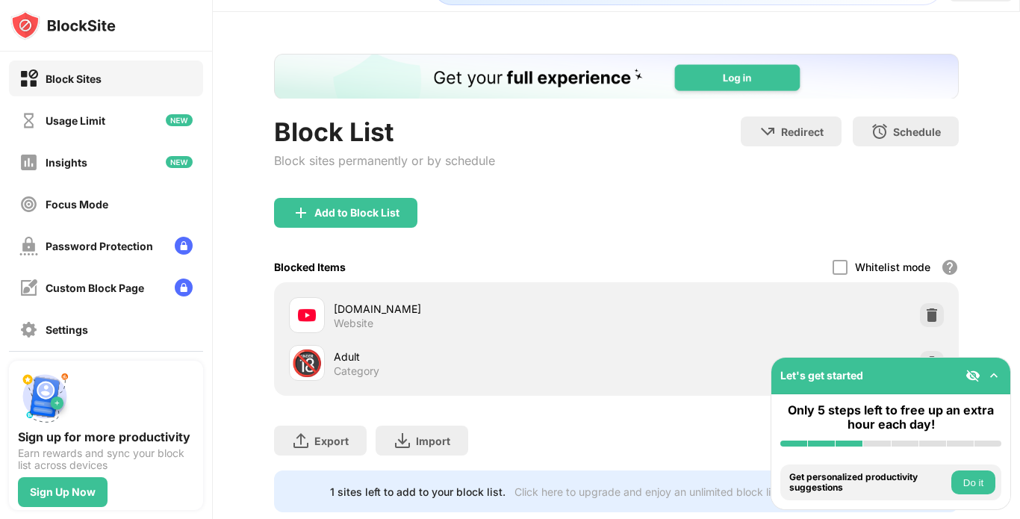
scroll to position [87, 0]
